Goal: Task Accomplishment & Management: Use online tool/utility

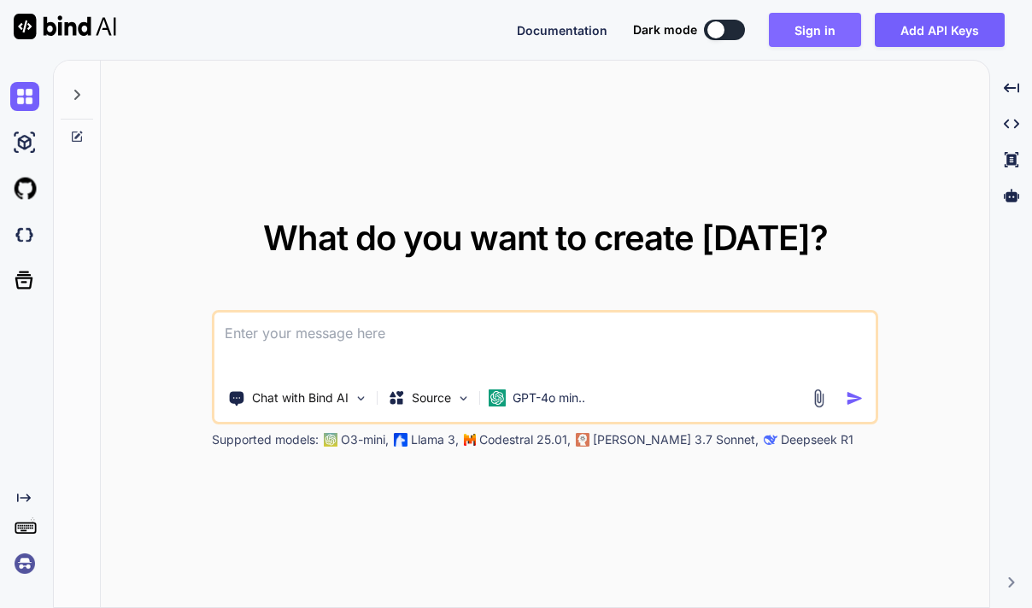
click at [811, 27] on button "Sign in" at bounding box center [815, 30] width 92 height 34
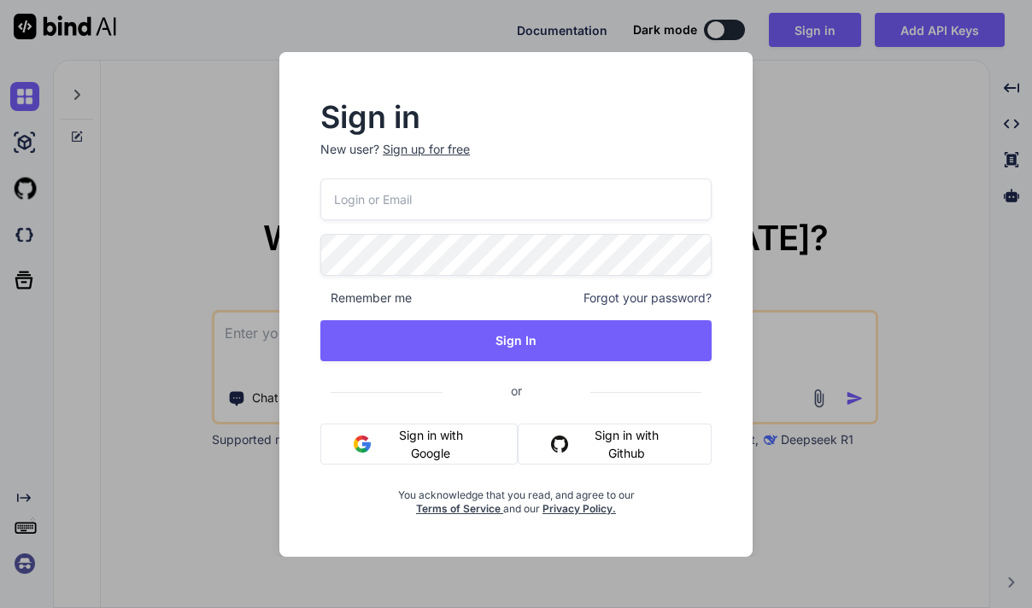
click at [379, 444] on button "Sign in with Google" at bounding box center [418, 444] width 196 height 41
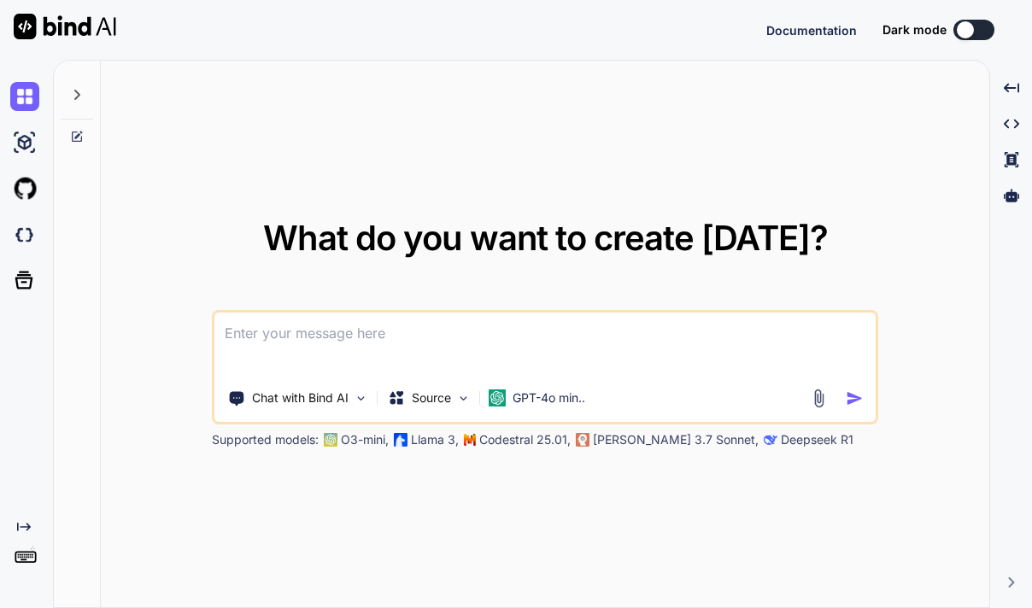
type textarea "x"
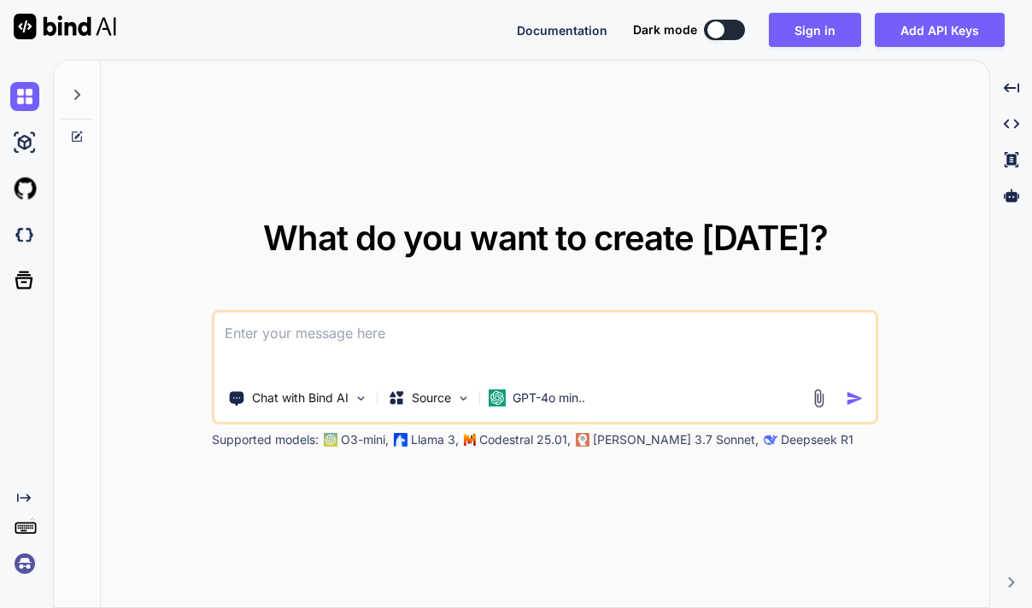
click at [570, 112] on div "What do you want to create today? Chat with Bind AI Source GPT-4o min.. Support…" at bounding box center [545, 335] width 888 height 548
click at [818, 30] on button "Sign in" at bounding box center [815, 30] width 92 height 34
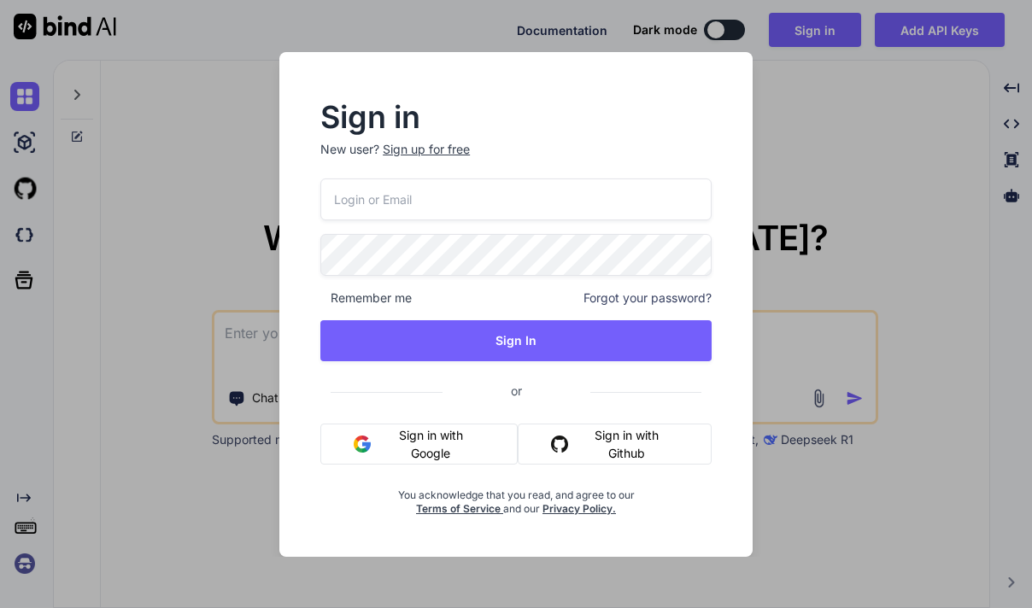
click at [450, 442] on button "Sign in with Google" at bounding box center [418, 444] width 196 height 41
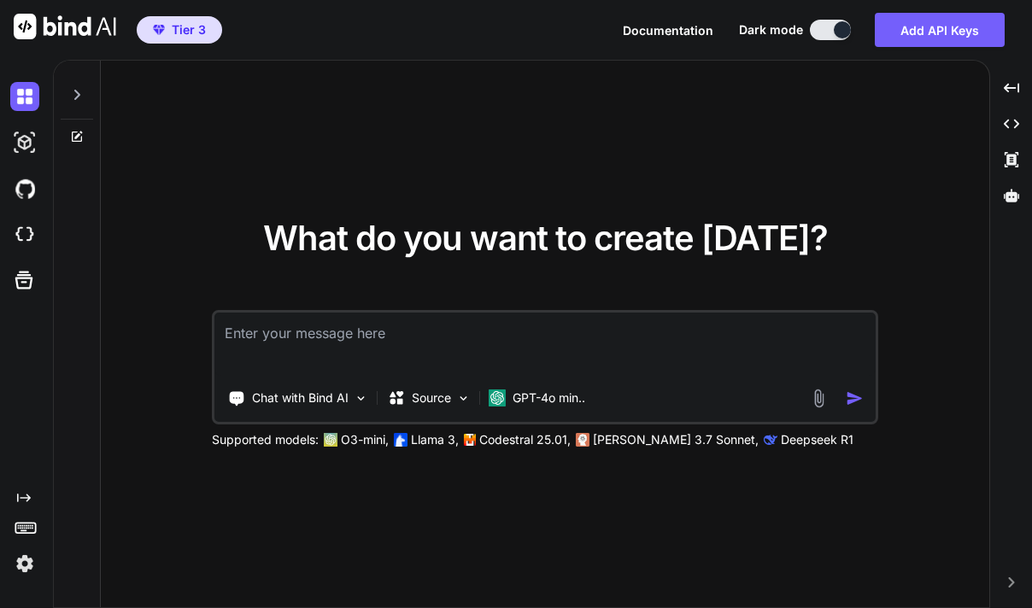
click at [602, 166] on div "What do you want to create today? Chat with Bind AI Source GPT-4o min.. Support…" at bounding box center [545, 335] width 888 height 548
